Goal: Find specific page/section: Find specific page/section

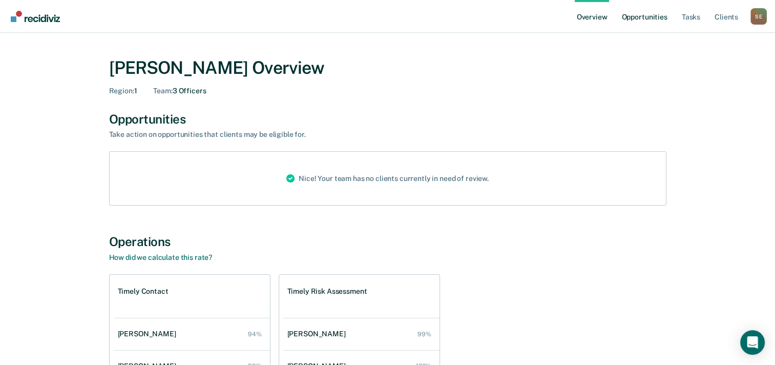
click at [645, 15] on link "Opportunities" at bounding box center [644, 16] width 50 height 33
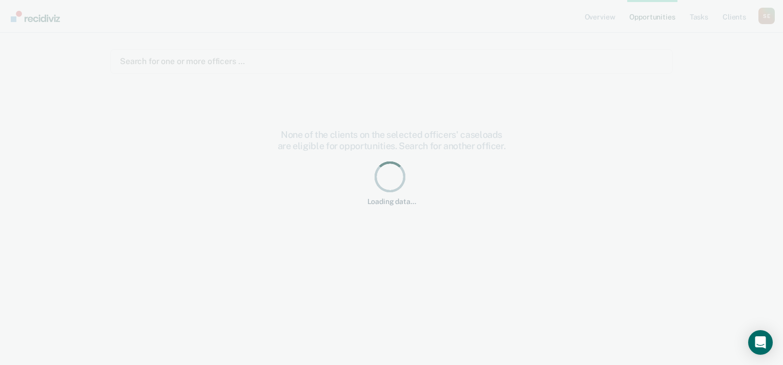
click at [645, 15] on div "Loading data... Loading data... Overview Opportunities Tasks Client s Shawn Est…" at bounding box center [391, 182] width 783 height 365
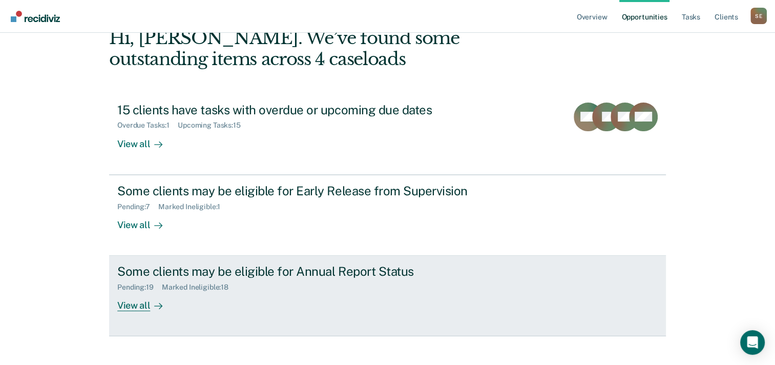
scroll to position [70, 0]
